Goal: Task Accomplishment & Management: Manage account settings

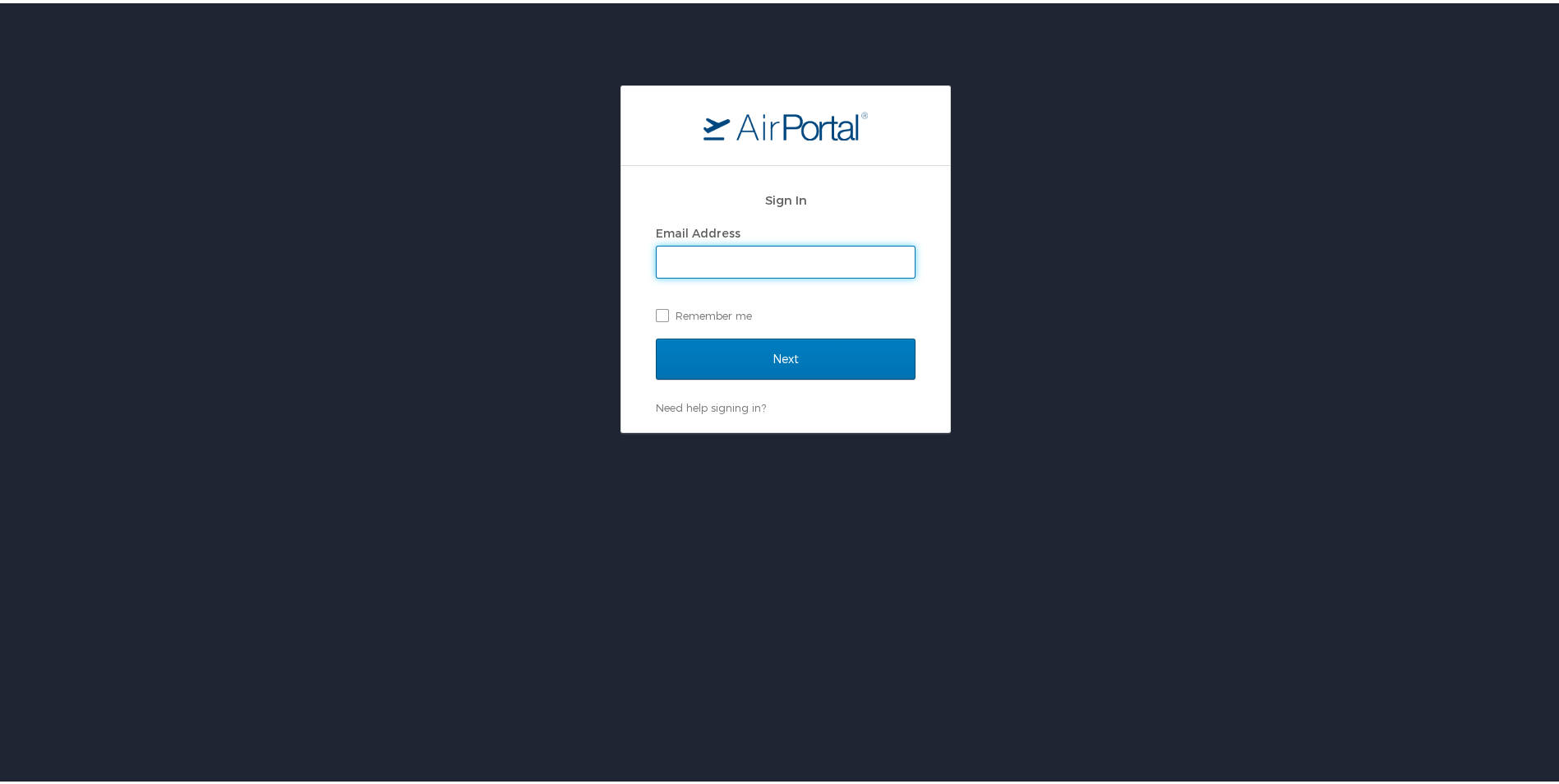
click at [707, 259] on input "Email Address" at bounding box center [785, 259] width 258 height 31
type input "[PERSON_NAME][EMAIL_ADDRESS][PERSON_NAME][DOMAIN_NAME]"
click at [655, 335] on input "Next" at bounding box center [785, 356] width 260 height 41
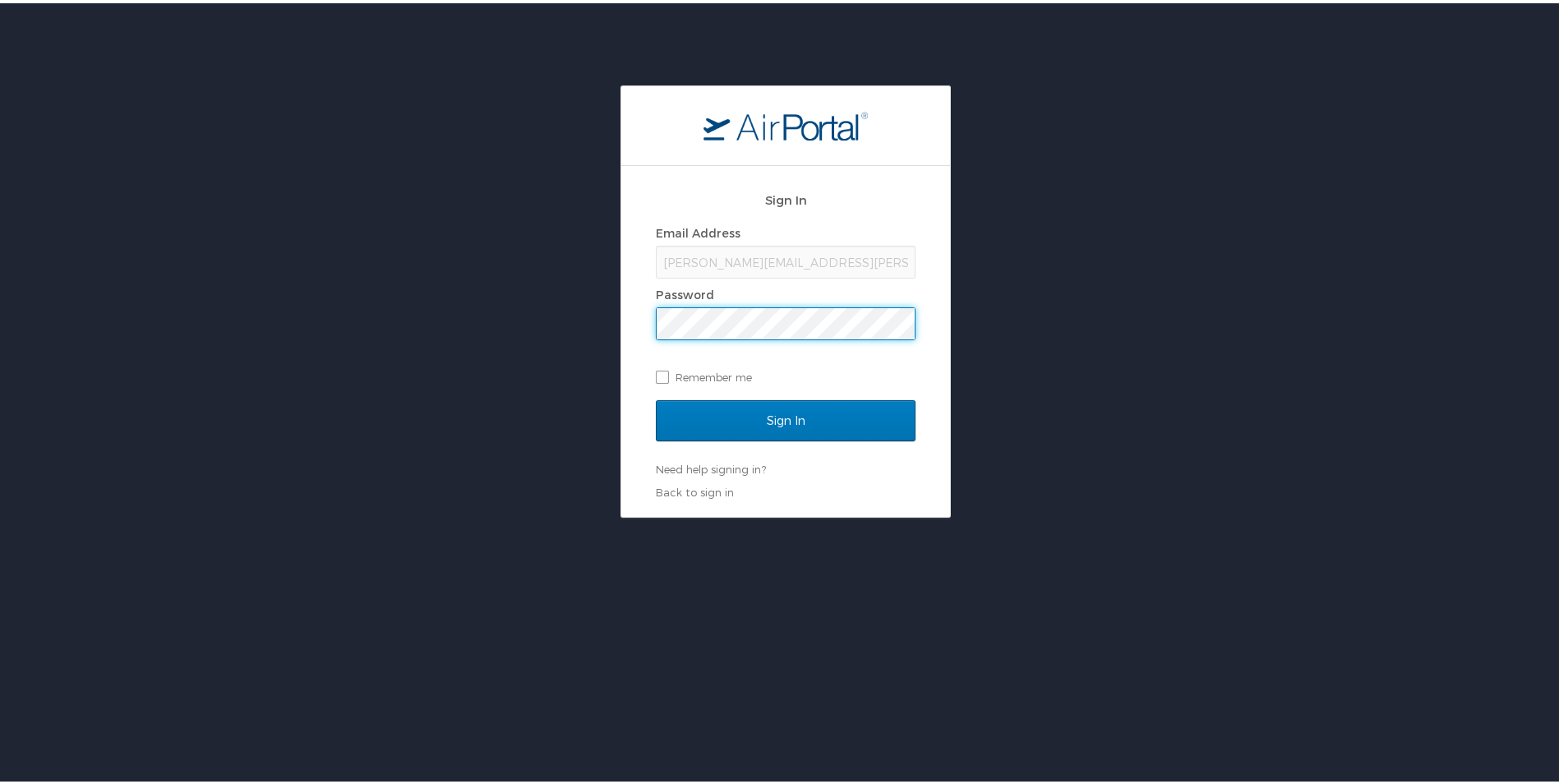
click at [655, 397] on input "Sign In" at bounding box center [785, 417] width 260 height 41
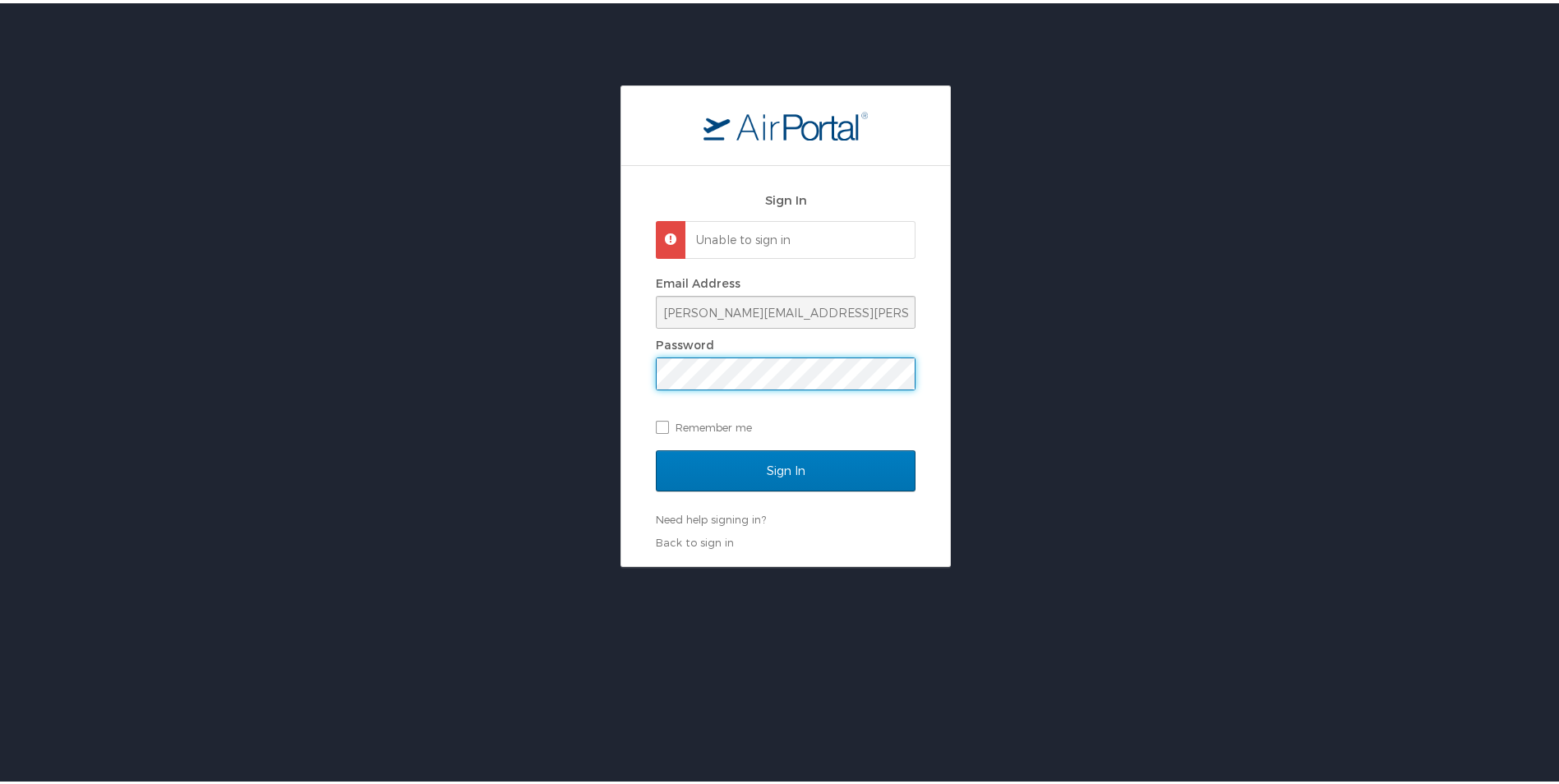
click at [644, 371] on div "Sign In Unable to sign in Email Address kyle.casazza@cbtravel.com Password Reme…" at bounding box center [786, 362] width 329 height 400
click at [655, 447] on input "Sign In" at bounding box center [785, 468] width 260 height 41
